Goal: Ask a question

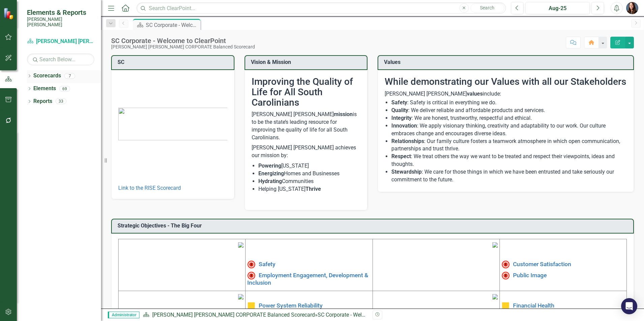
click at [29, 75] on icon "Dropdown" at bounding box center [29, 77] width 5 height 4
click at [32, 87] on icon "Dropdown" at bounding box center [32, 89] width 5 height 4
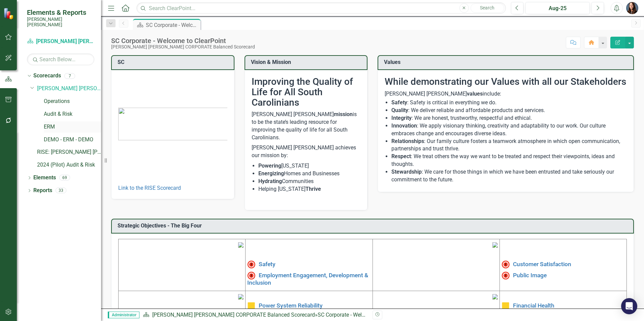
click at [48, 123] on link "ERM" at bounding box center [72, 127] width 57 height 8
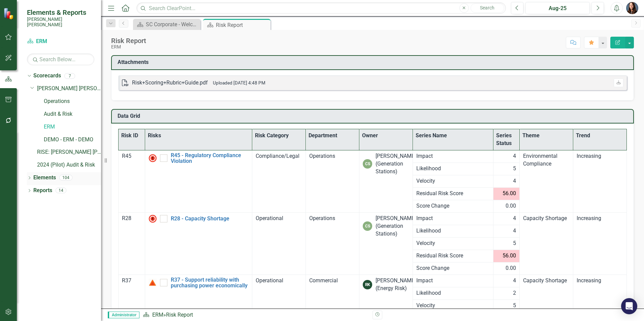
click at [29, 177] on icon "Dropdown" at bounding box center [29, 179] width 5 height 4
click at [32, 202] on icon "Dropdown" at bounding box center [32, 204] width 5 height 4
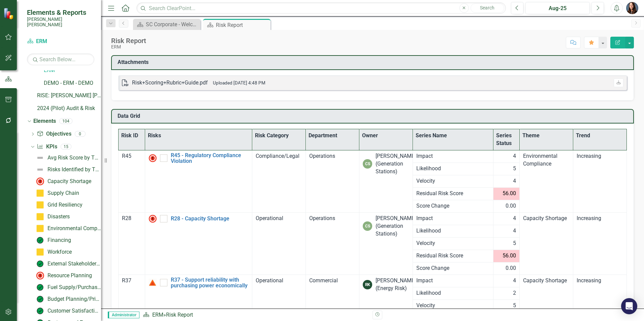
scroll to position [67, 0]
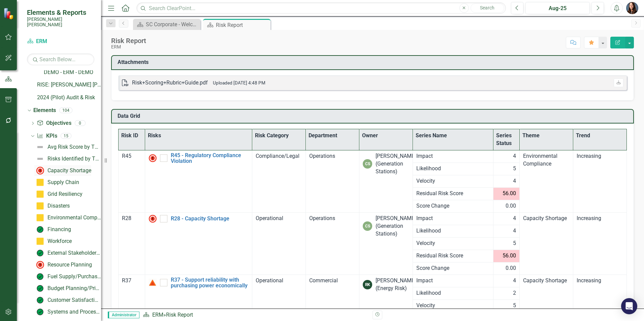
click at [54, 168] on div "Capacity Shortage" at bounding box center [69, 171] width 44 height 6
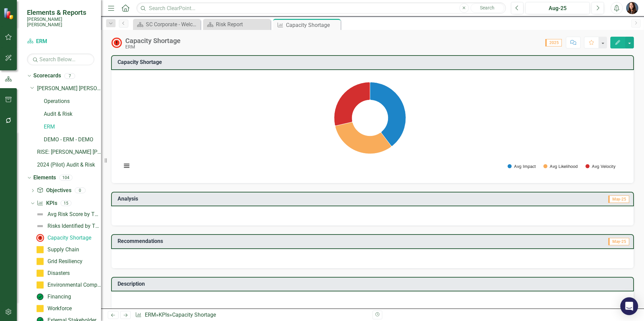
click at [632, 305] on icon "Open Intercom Messenger" at bounding box center [629, 306] width 8 height 9
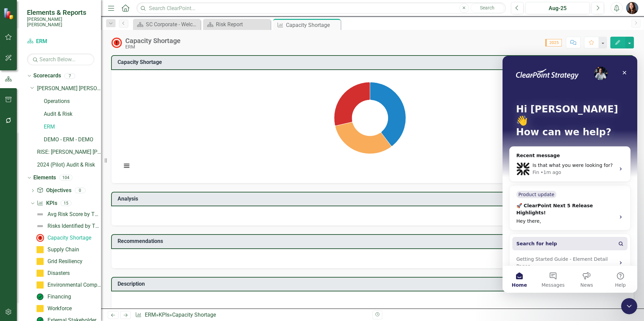
click at [536, 240] on span "Search for help" at bounding box center [536, 243] width 41 height 7
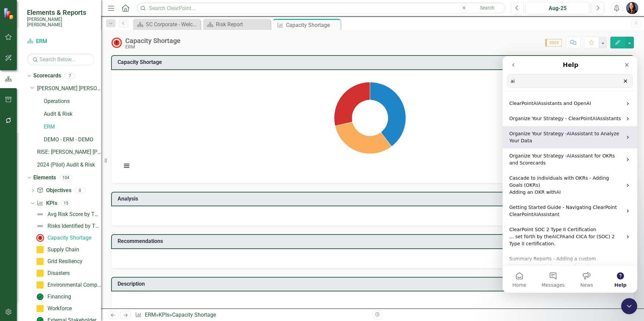
type input "ai"
click at [538, 136] on span "Organize Your Strategy -" at bounding box center [538, 133] width 58 height 5
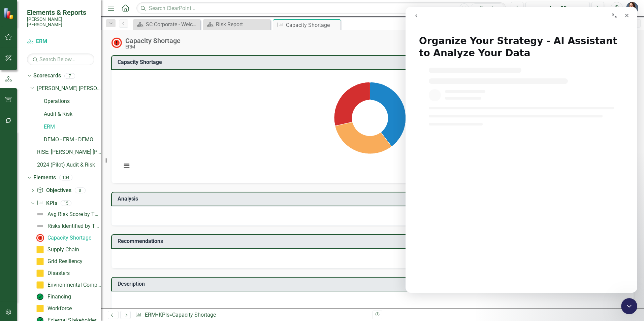
click at [416, 15] on icon "go back" at bounding box center [416, 15] width 2 height 3
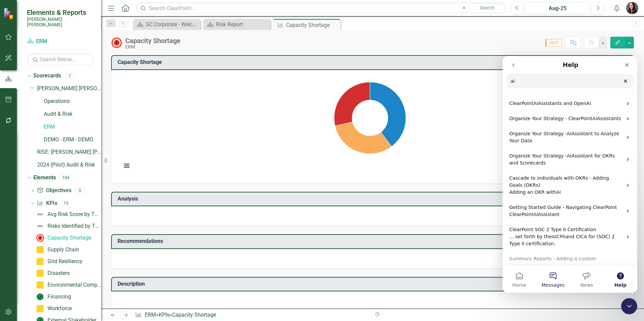
click at [552, 277] on button "Messages" at bounding box center [553, 279] width 34 height 27
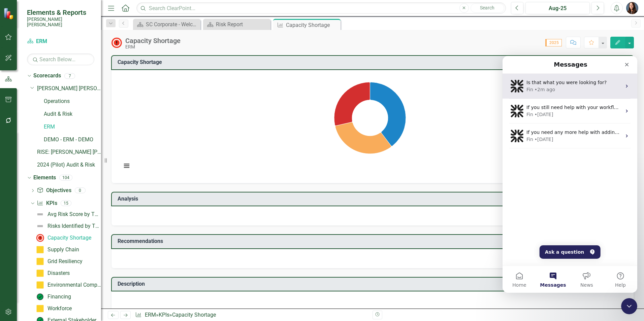
click at [542, 88] on div "• 2m ago" at bounding box center [544, 89] width 21 height 7
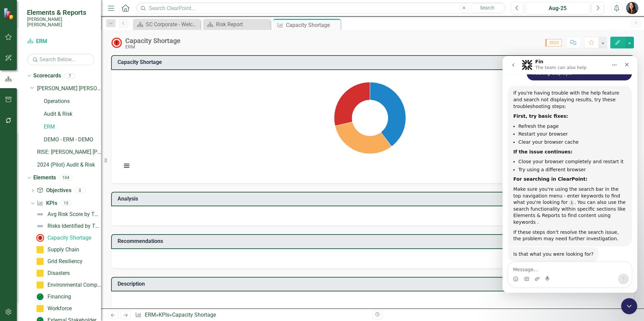
scroll to position [92, 0]
click at [530, 268] on textarea "Message…" at bounding box center [569, 267] width 123 height 11
type textarea "T"
type textarea "None of that fixed the problem."
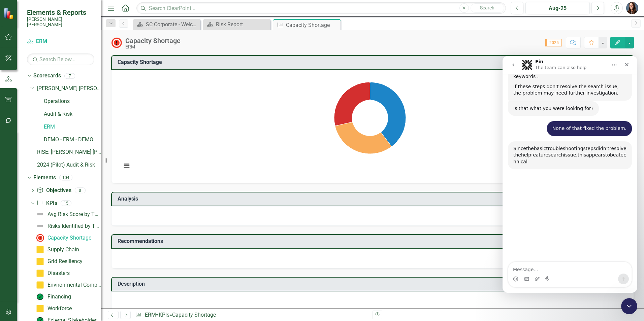
scroll to position [273, 0]
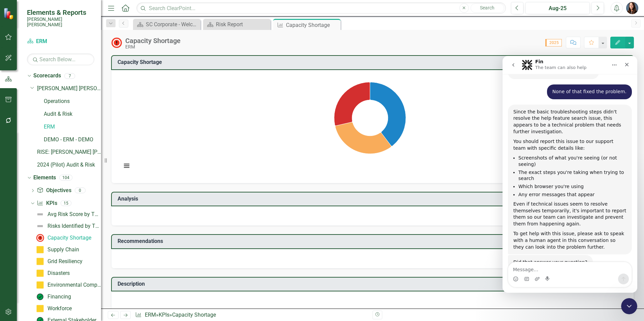
click at [613, 63] on icon "Home" at bounding box center [613, 64] width 5 height 5
click at [546, 169] on li "The exact steps you're taking when trying to search" at bounding box center [572, 175] width 108 height 12
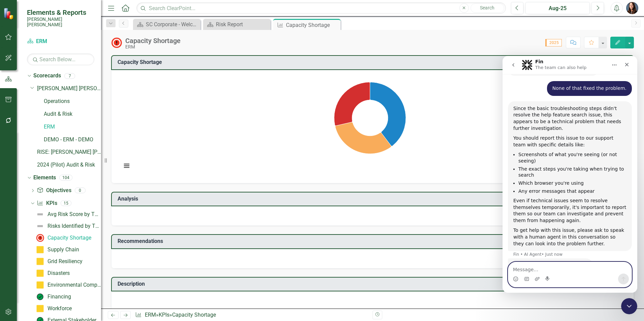
click at [534, 271] on textarea "Message…" at bounding box center [569, 267] width 123 height 11
type textarea "How do I report it to the support team?"
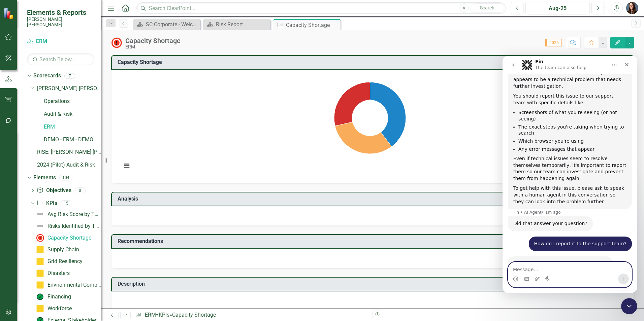
scroll to position [343, 0]
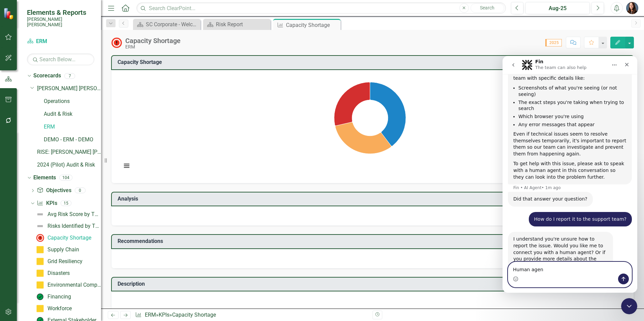
type textarea "Human agent"
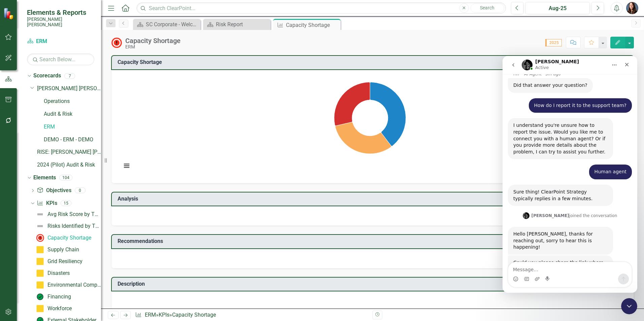
scroll to position [460, 0]
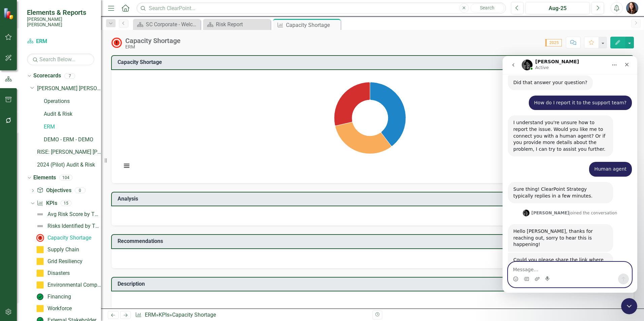
click at [523, 269] on textarea "Message…" at bounding box center [569, 267] width 123 height 11
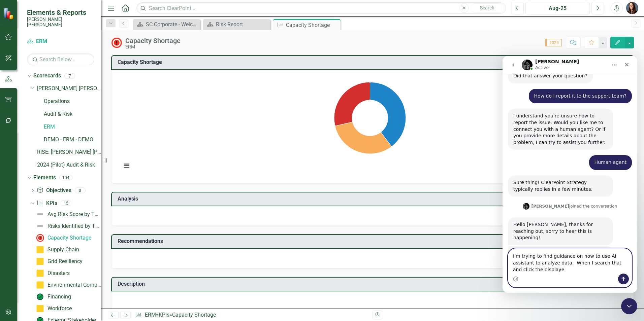
scroll to position [474, 0]
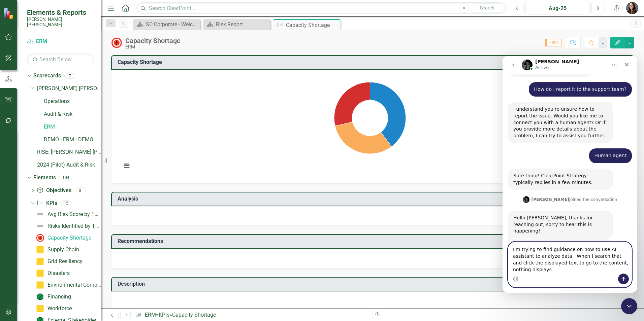
type textarea "I'm trying to find guidance on how to use AI assistant to analyze data. When I …"
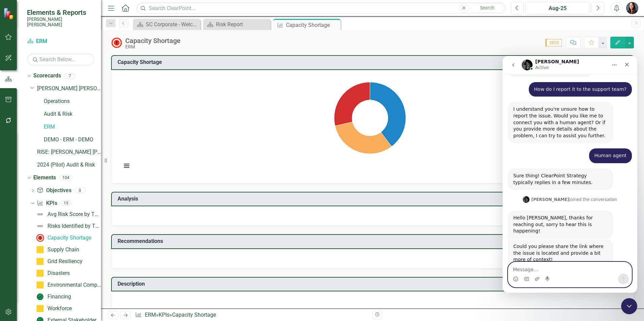
scroll to position [500, 0]
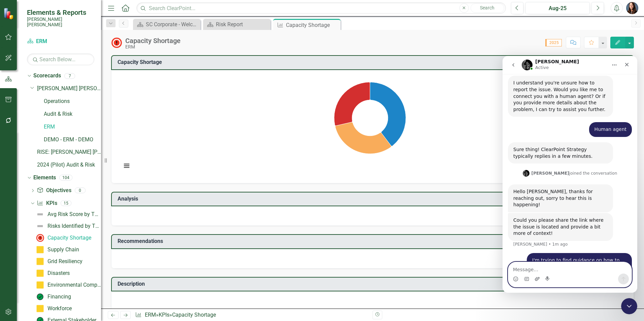
click at [537, 278] on icon "Upload attachment" at bounding box center [536, 278] width 5 height 5
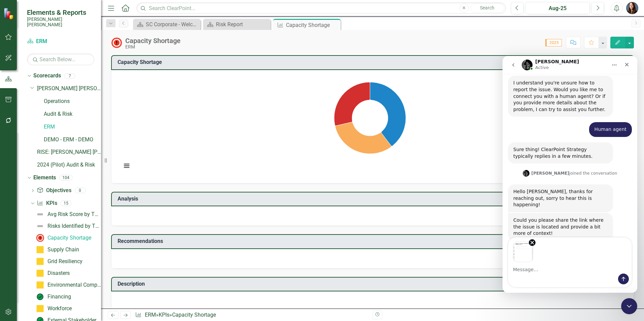
scroll to position [525, 0]
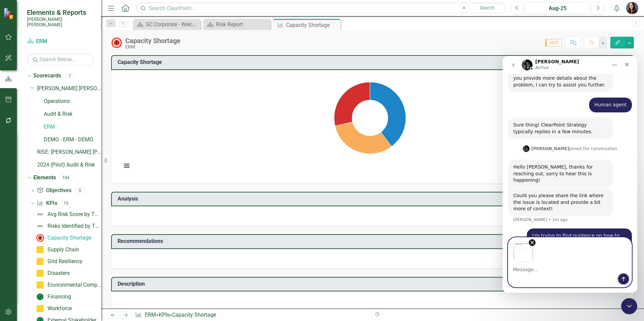
click at [623, 277] on icon "Send a message…" at bounding box center [623, 278] width 5 height 5
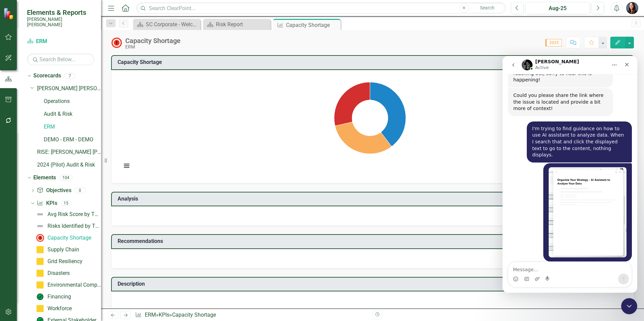
scroll to position [626, 0]
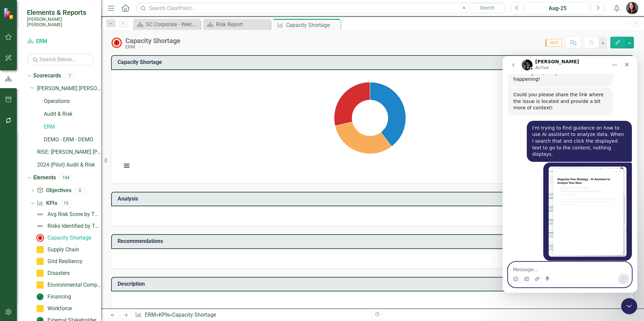
click at [524, 266] on textarea "Message…" at bounding box center [569, 267] width 123 height 11
type textarea "I have. I cleared history, cache, closed browser, etc."
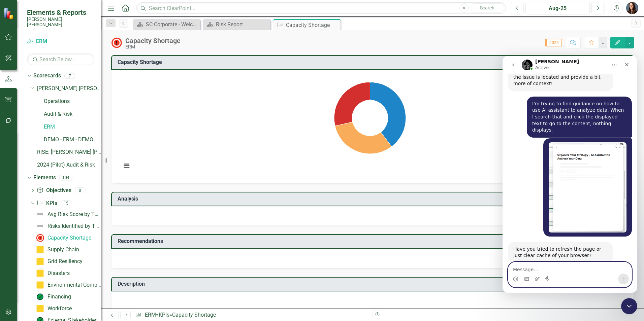
scroll to position [653, 0]
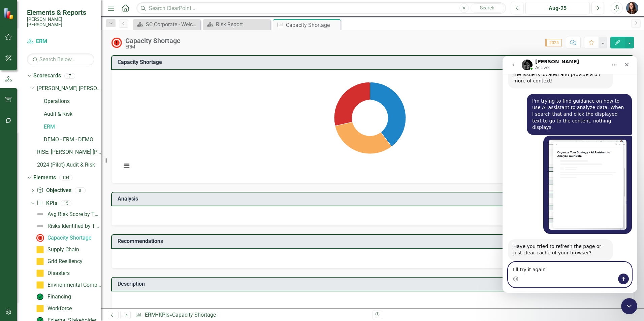
type textarea "I'll try it again."
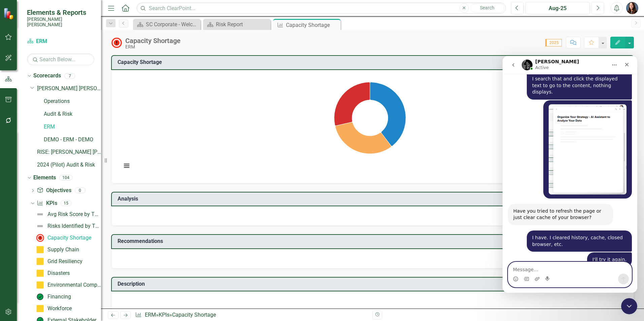
scroll to position [688, 0]
click at [512, 65] on icon "go back" at bounding box center [512, 64] width 5 height 5
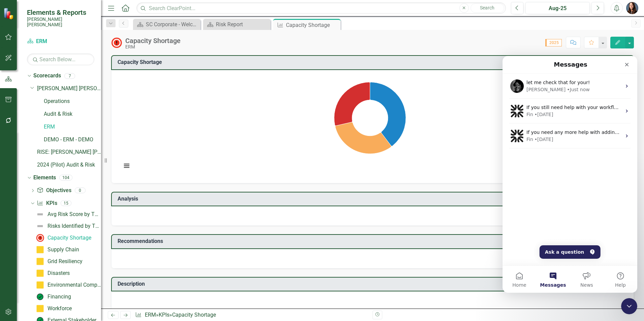
scroll to position [293, 0]
click at [518, 281] on button "Home" at bounding box center [519, 279] width 34 height 27
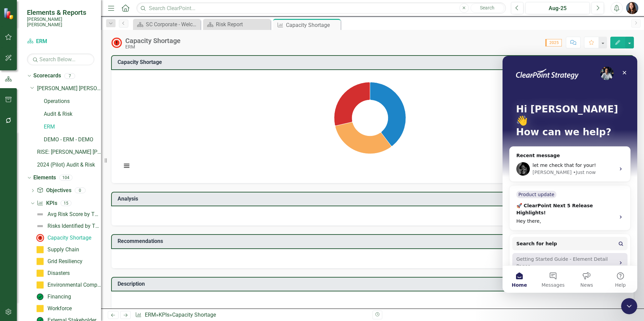
click at [528, 256] on div "Getting Started Guide - Element Detail Pages" at bounding box center [565, 263] width 99 height 14
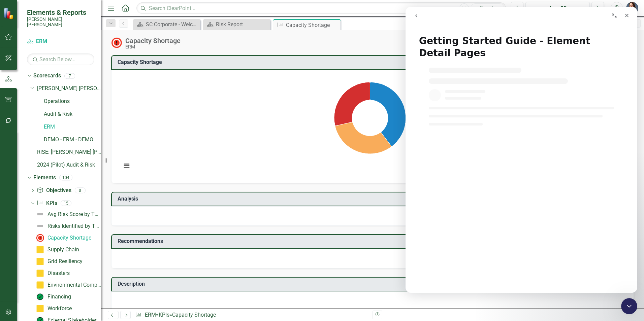
click at [418, 16] on icon "go back" at bounding box center [415, 15] width 5 height 5
